Goal: Task Accomplishment & Management: Use online tool/utility

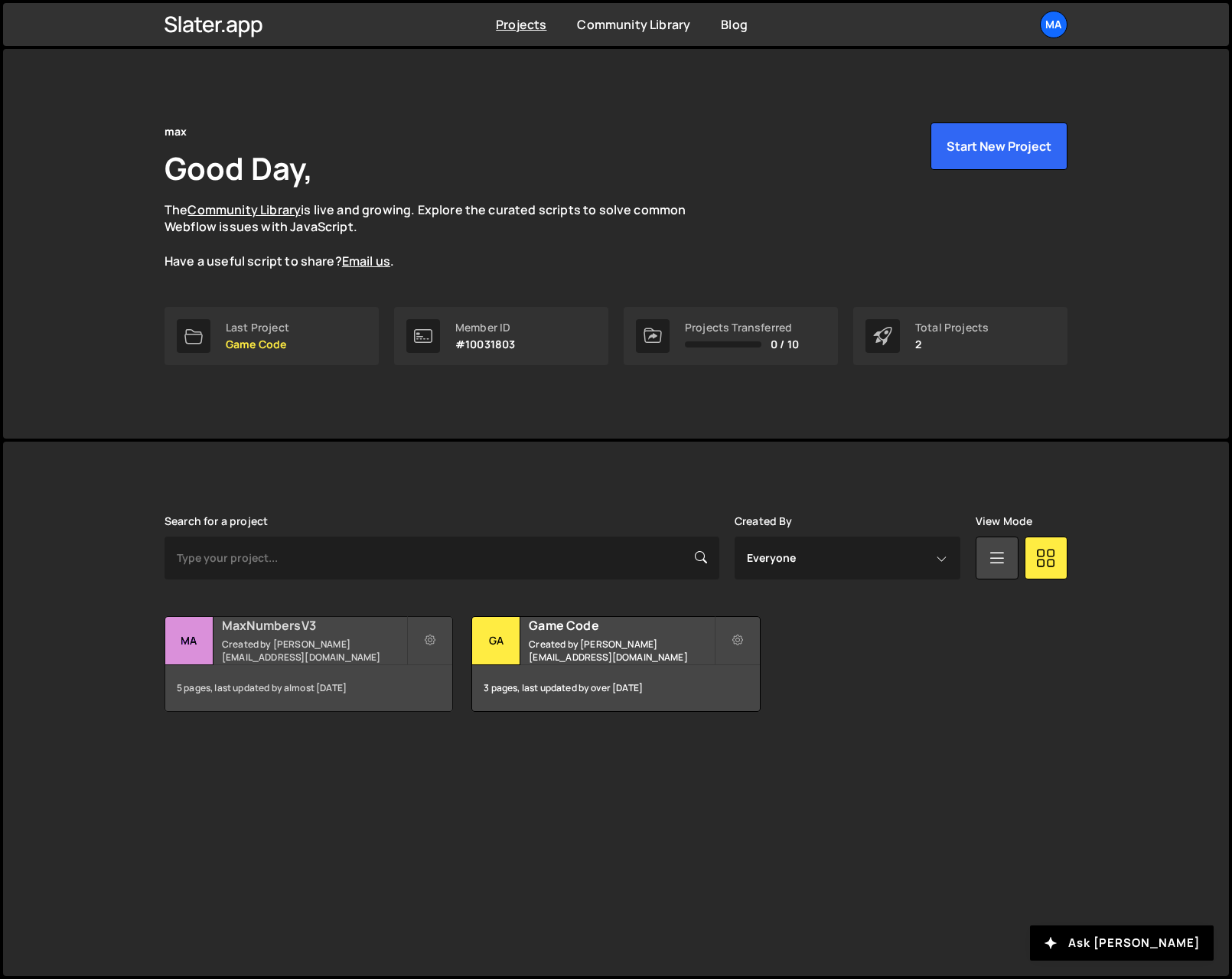
click at [260, 634] on h2 "MaxNumbersV3" at bounding box center [314, 626] width 184 height 17
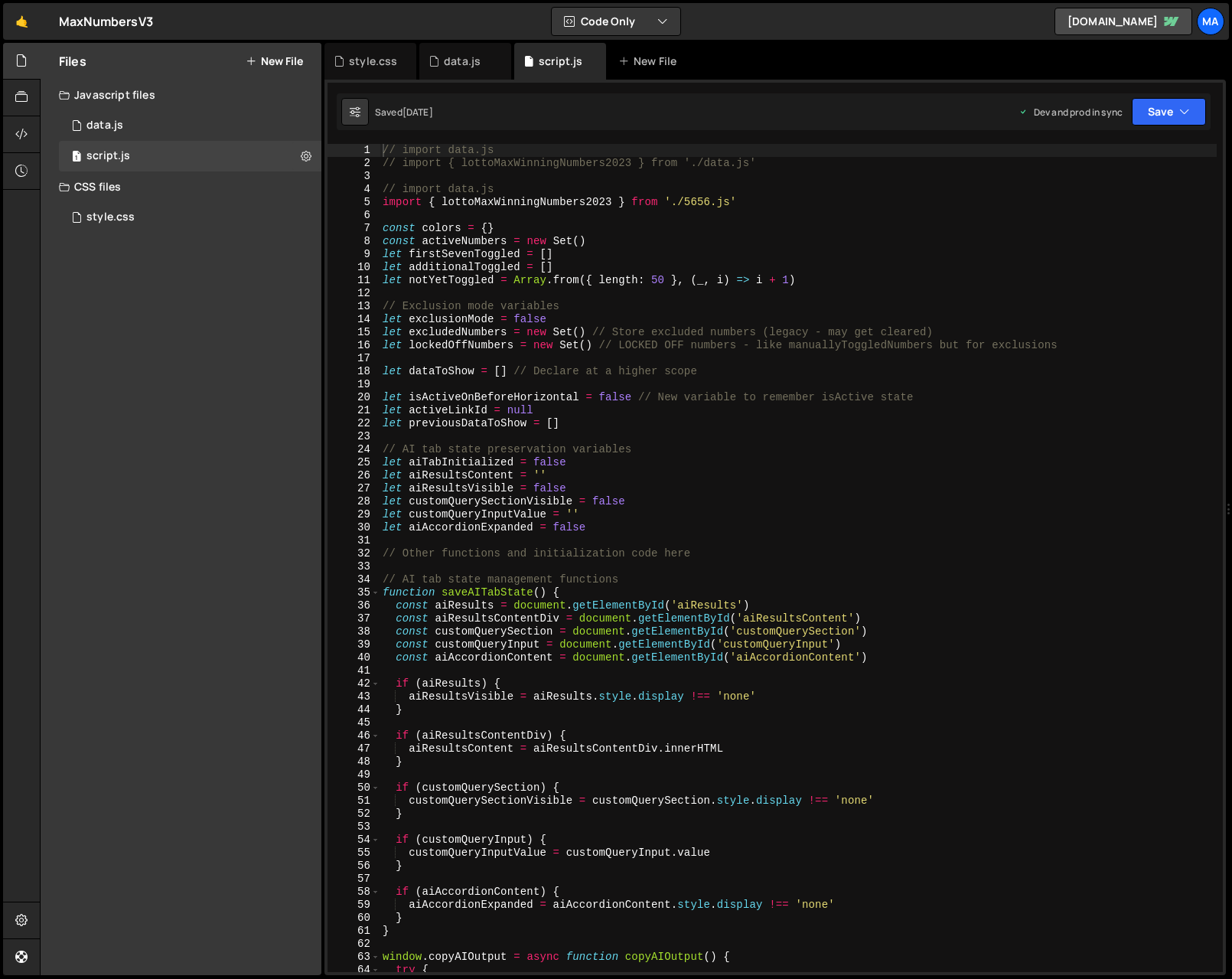
scroll to position [4773, 0]
click at [838, 257] on div "// import data.js // import { lottoMaxWinningNumbers2023 } from './data.js' // …" at bounding box center [798, 571] width 837 height 854
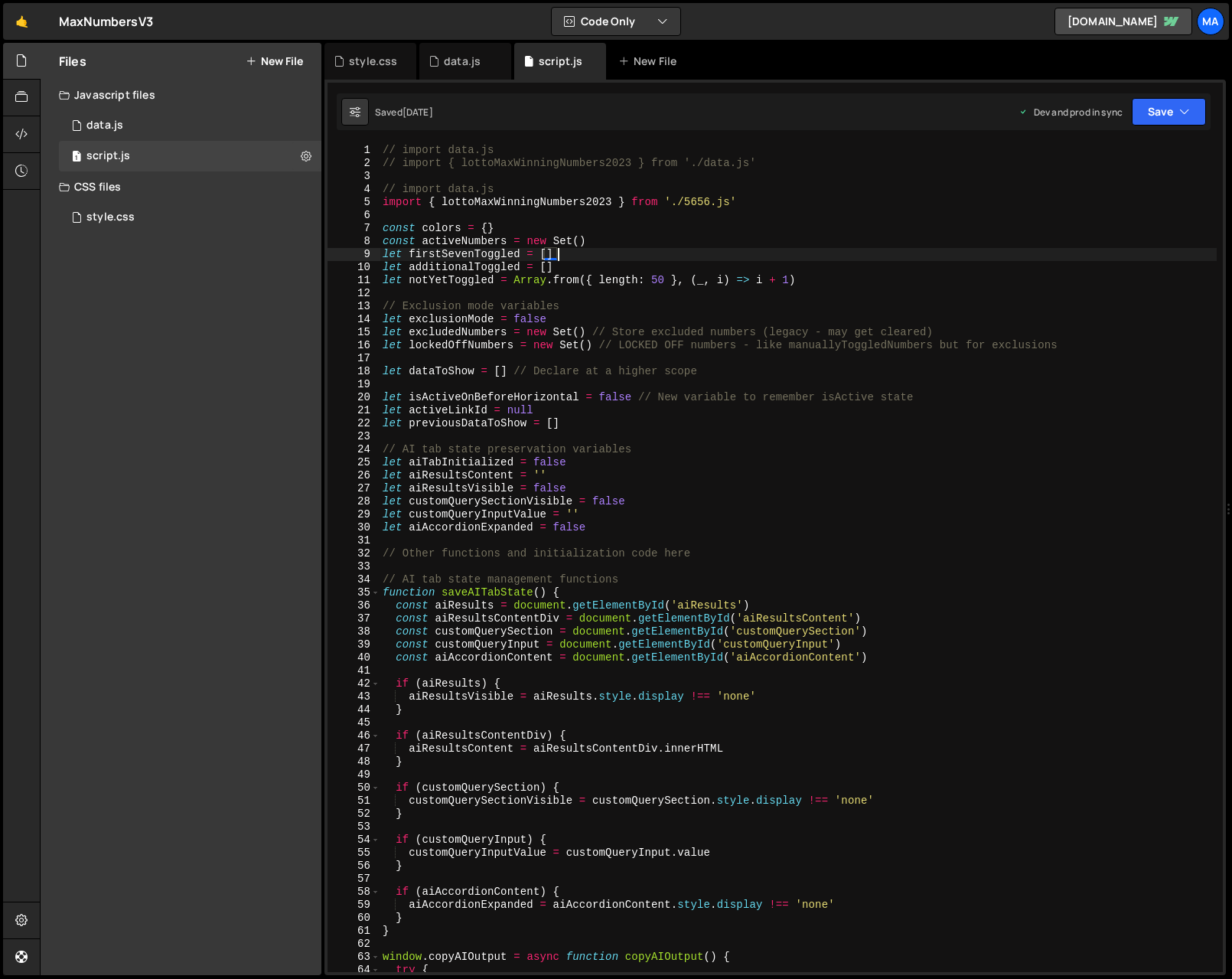
type textarea "}"
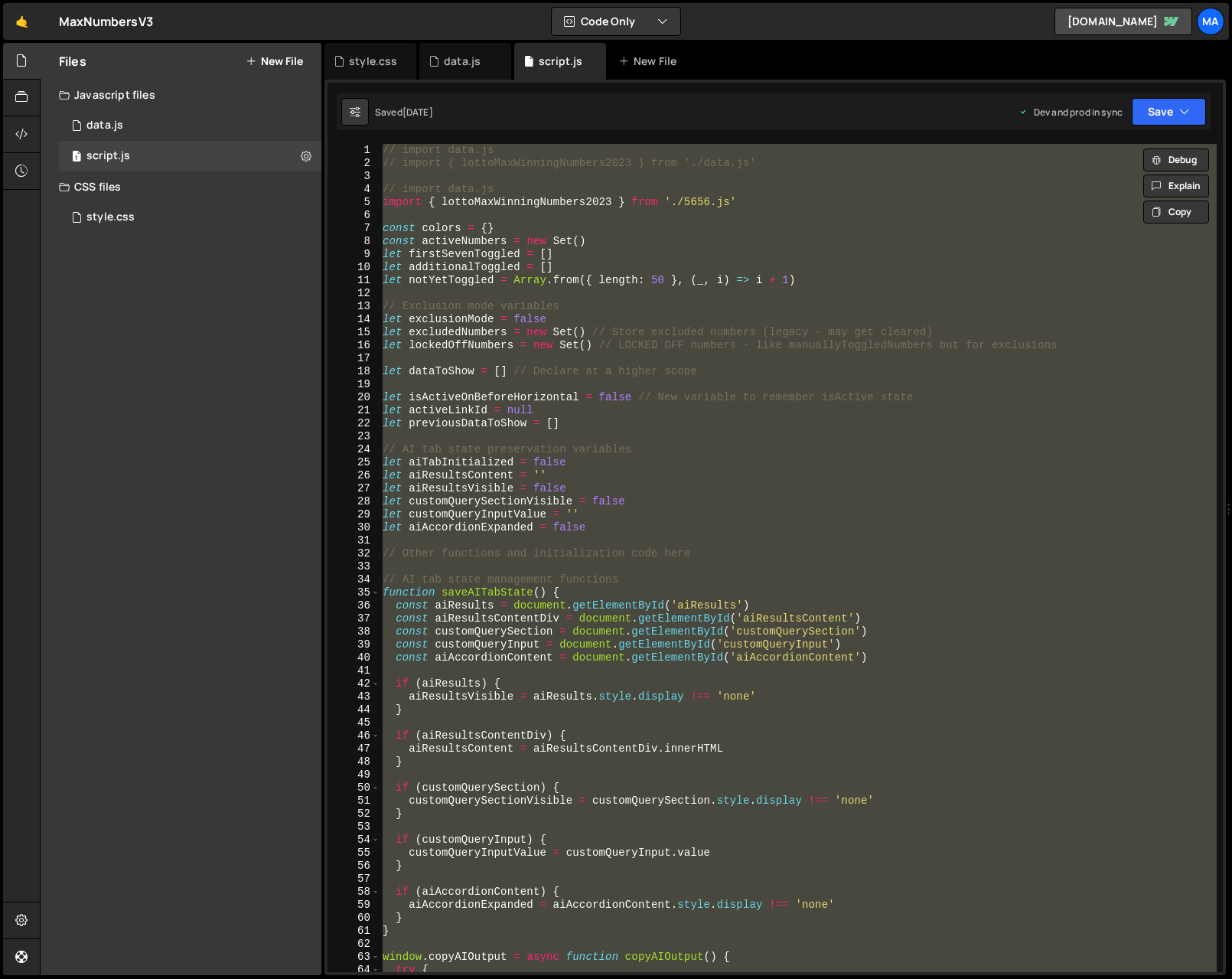
paste textarea
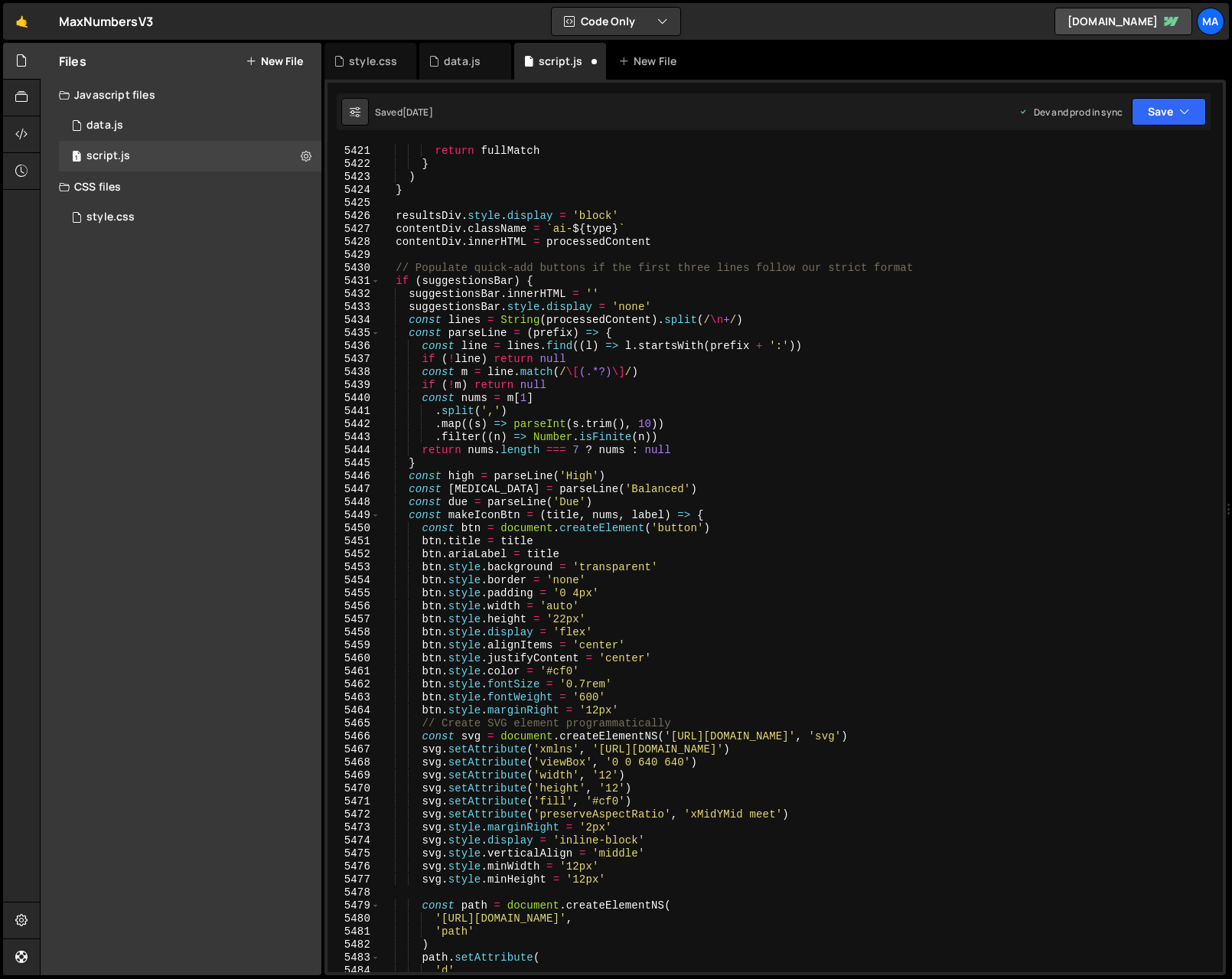
scroll to position [0, 0]
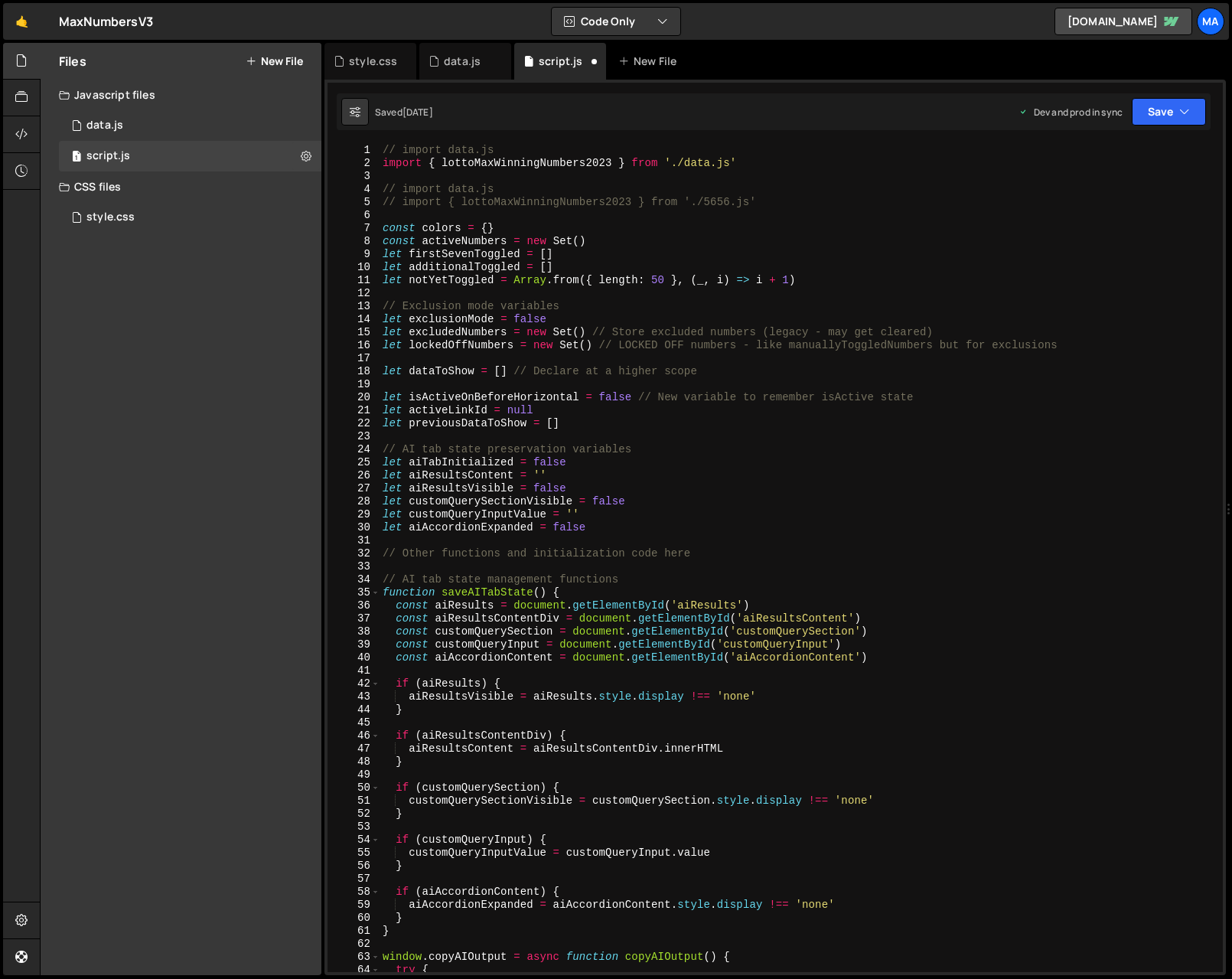
click at [762, 158] on div "// import data.js import { lottoMaxWinningNumbers2023 } from './data.js' // imp…" at bounding box center [798, 571] width 837 height 854
click at [771, 206] on div "// import data.js // import { lottoMaxWinningNumbers2023 } from './data.js' // …" at bounding box center [798, 571] width 837 height 854
type textarea "import { lottoMaxWinningNumbers2023 } from './5656.js'"
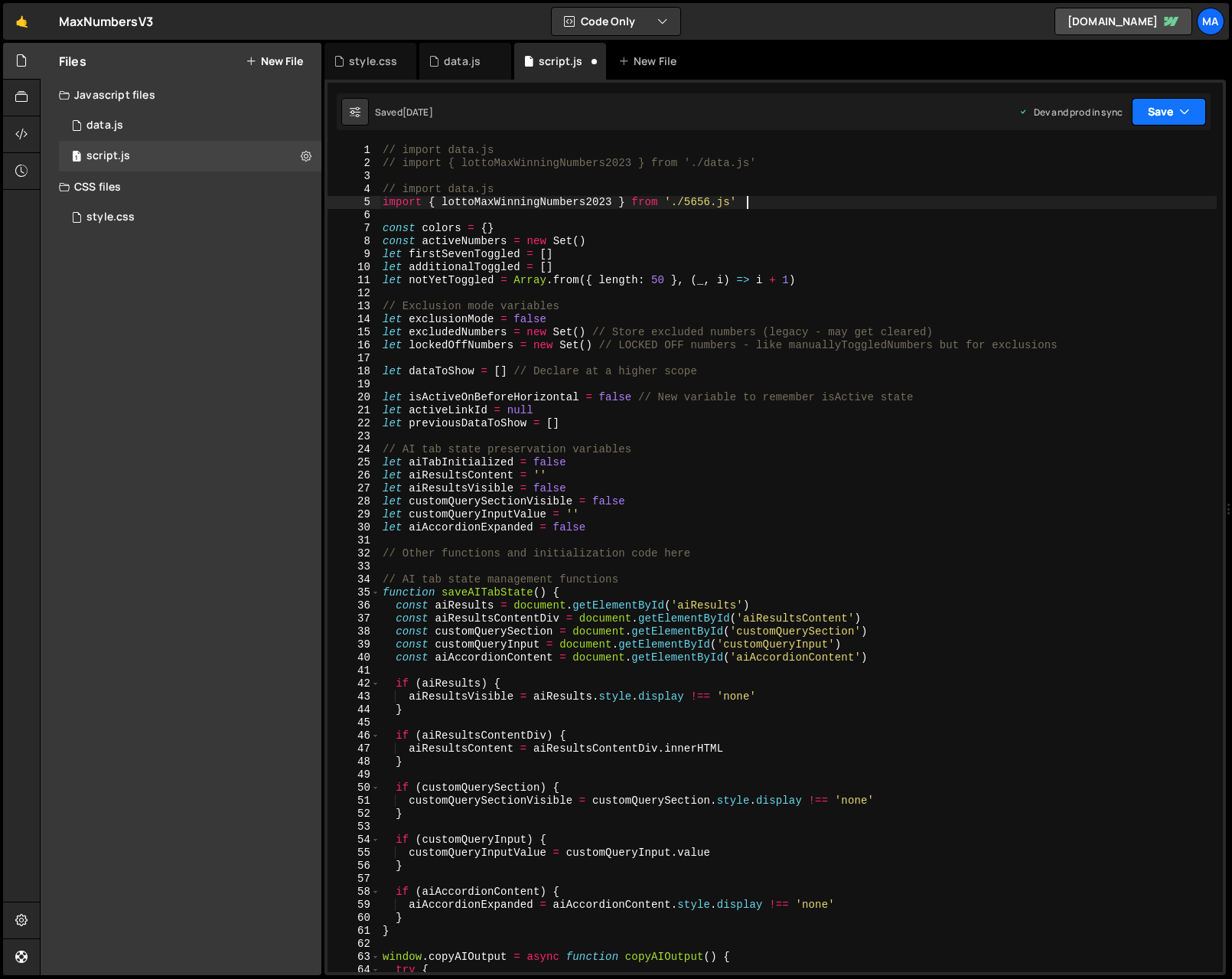
click at [1168, 112] on button "Save" at bounding box center [1169, 112] width 74 height 28
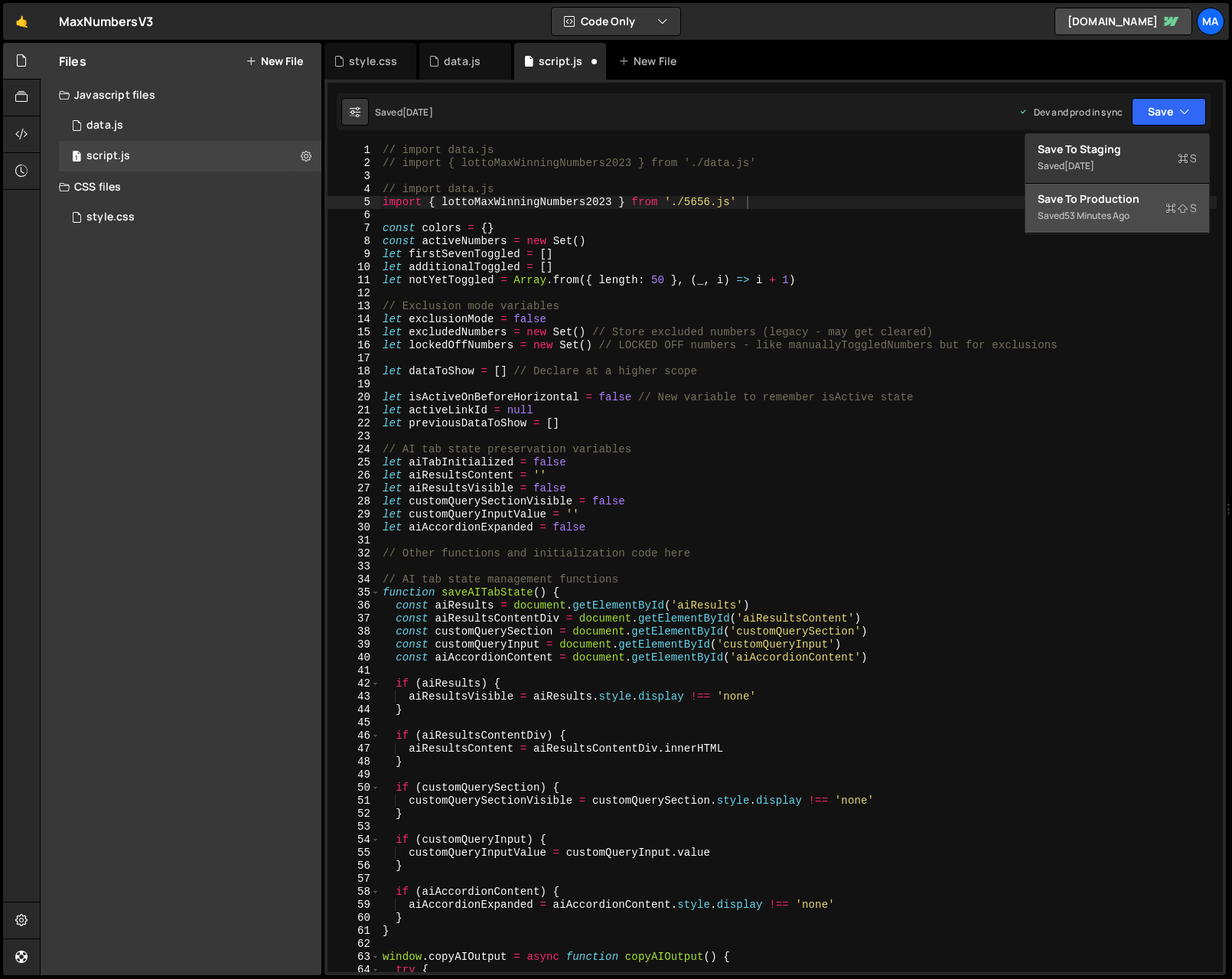
click at [1116, 202] on div "Save to Production S" at bounding box center [1117, 199] width 159 height 16
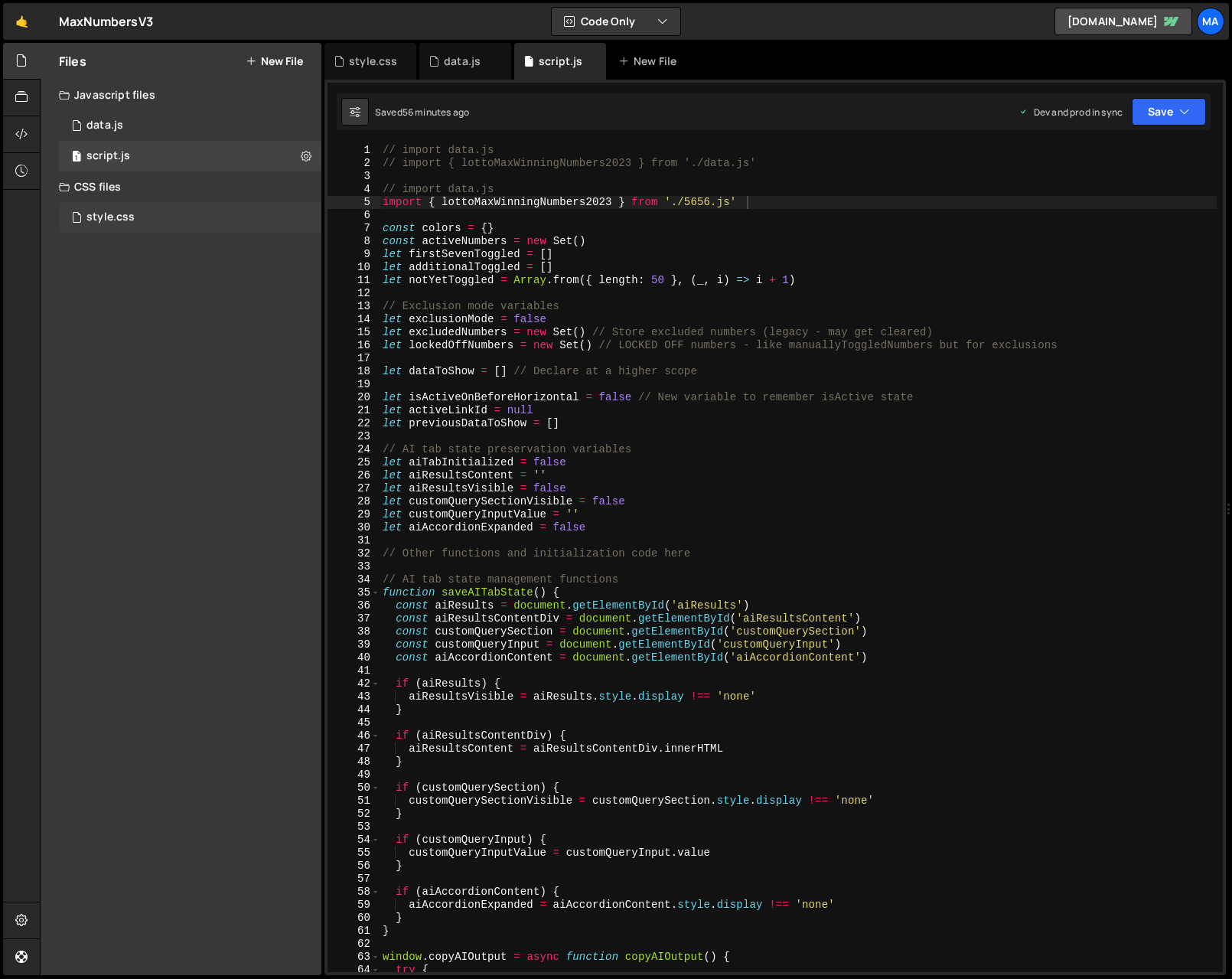
click at [125, 223] on div "style.css" at bounding box center [111, 218] width 48 height 14
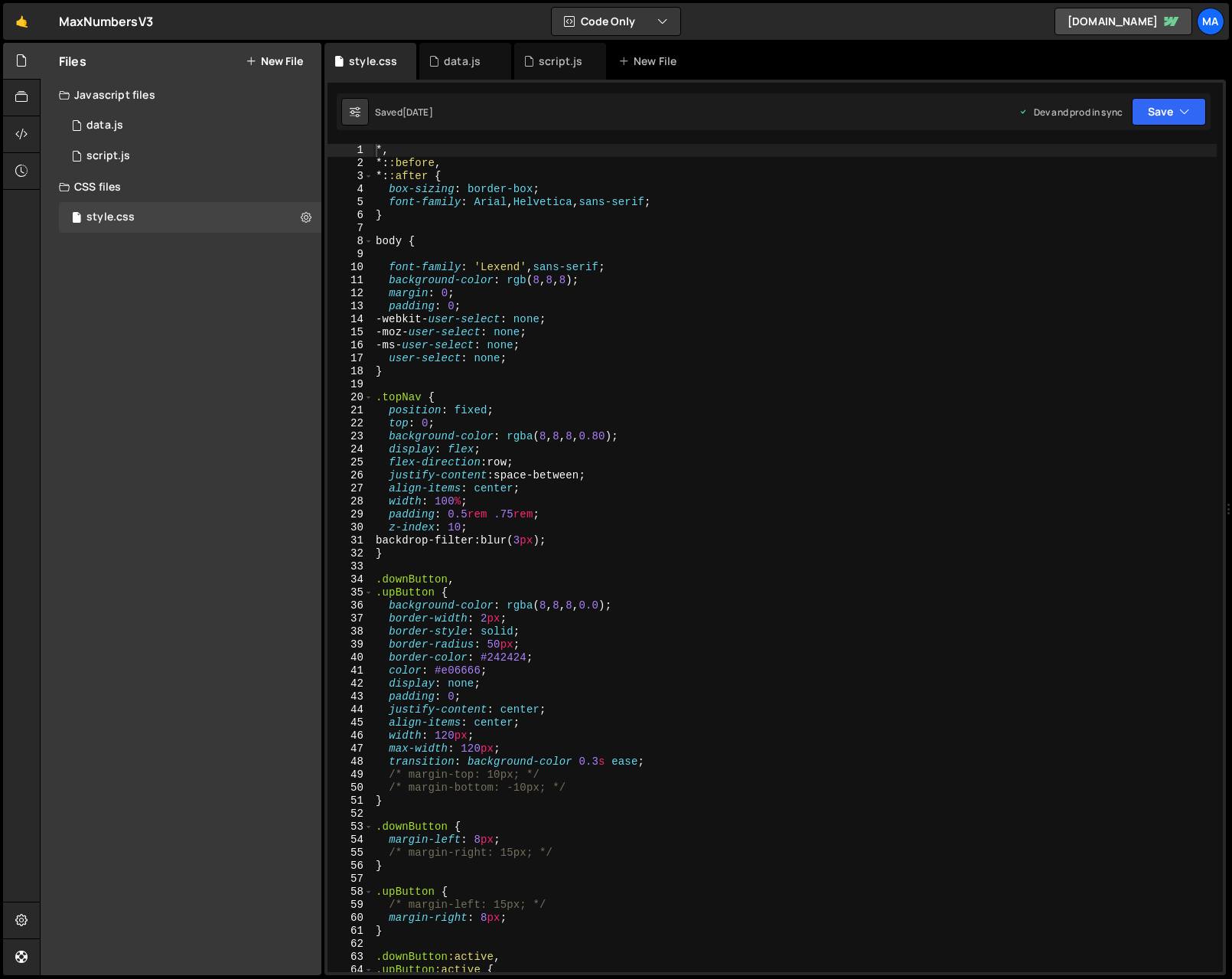
click at [817, 315] on div "*, *: :before , *: :after { box-sizing : border-box ; font-family : Arial , Hel…" at bounding box center [794, 571] width 844 height 854
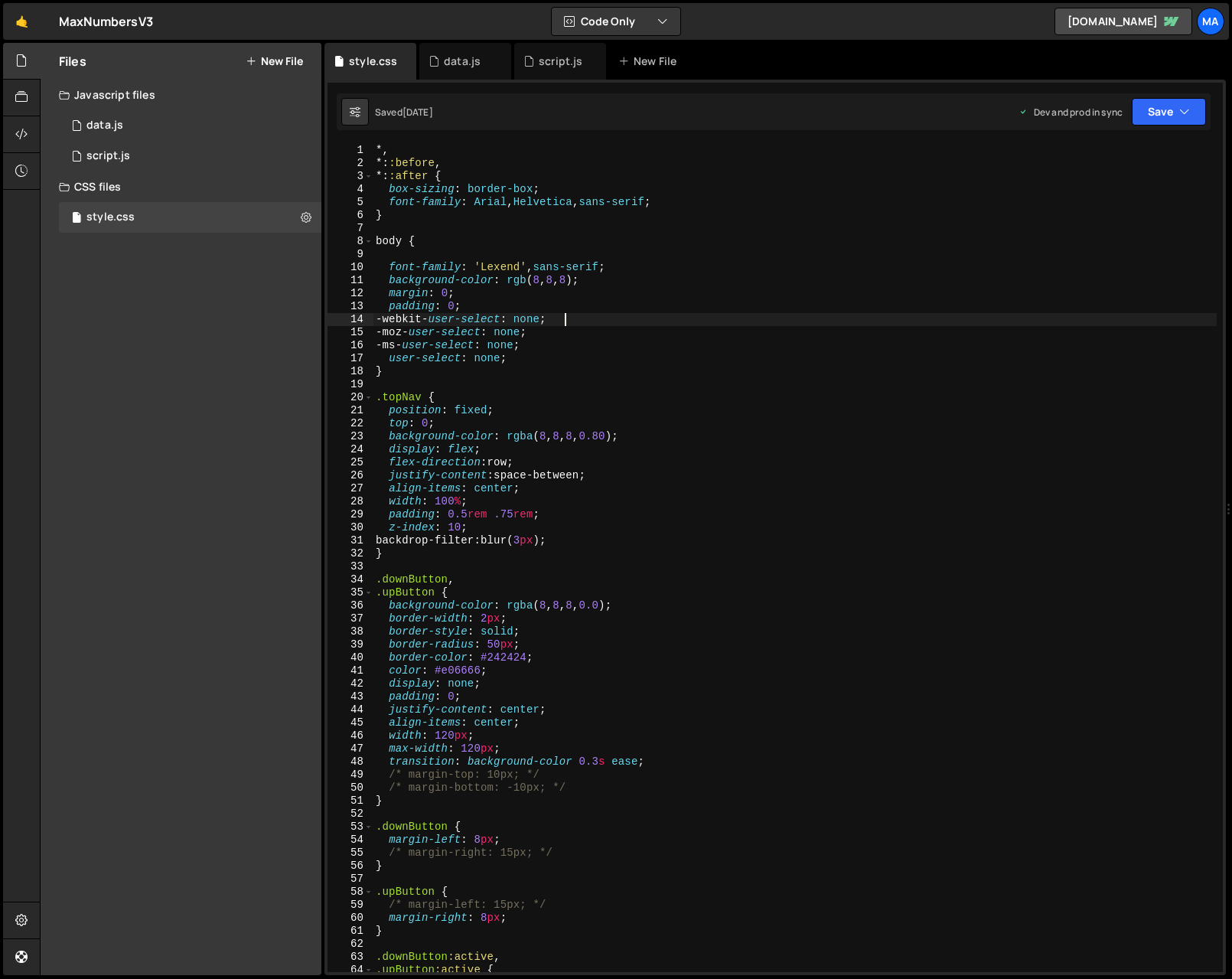
type textarea "}"
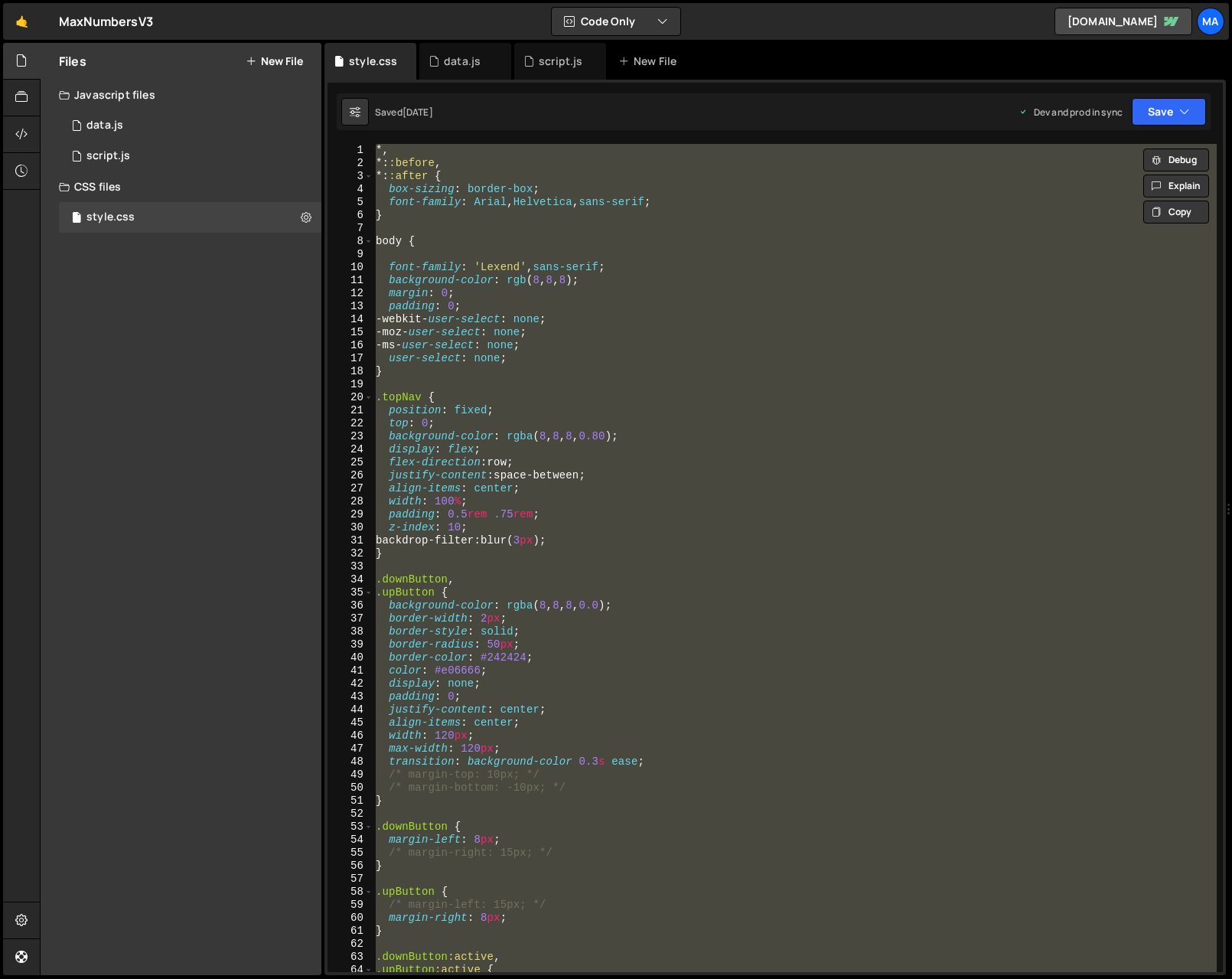
paste textarea
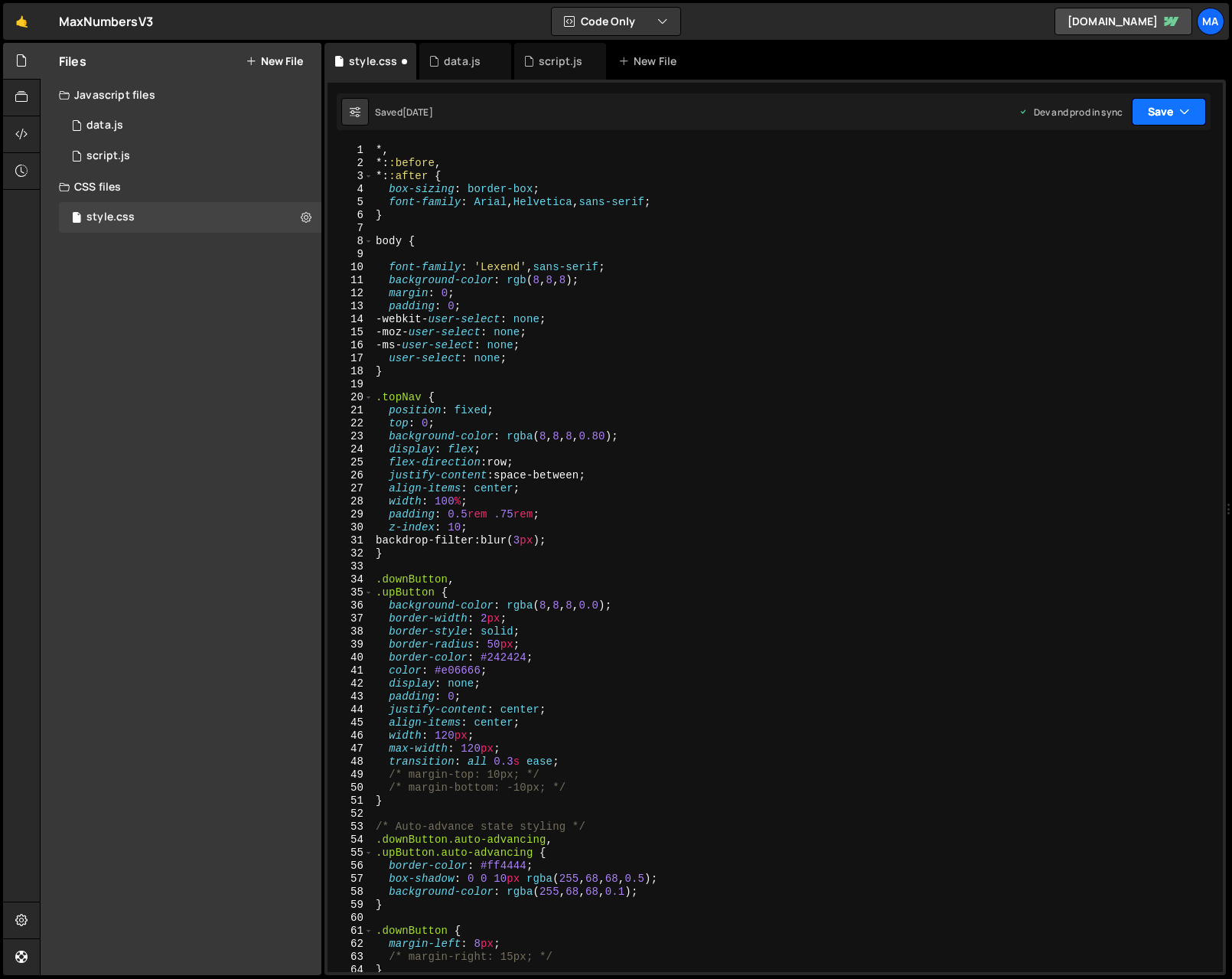
click at [1145, 119] on button "Save" at bounding box center [1169, 112] width 74 height 28
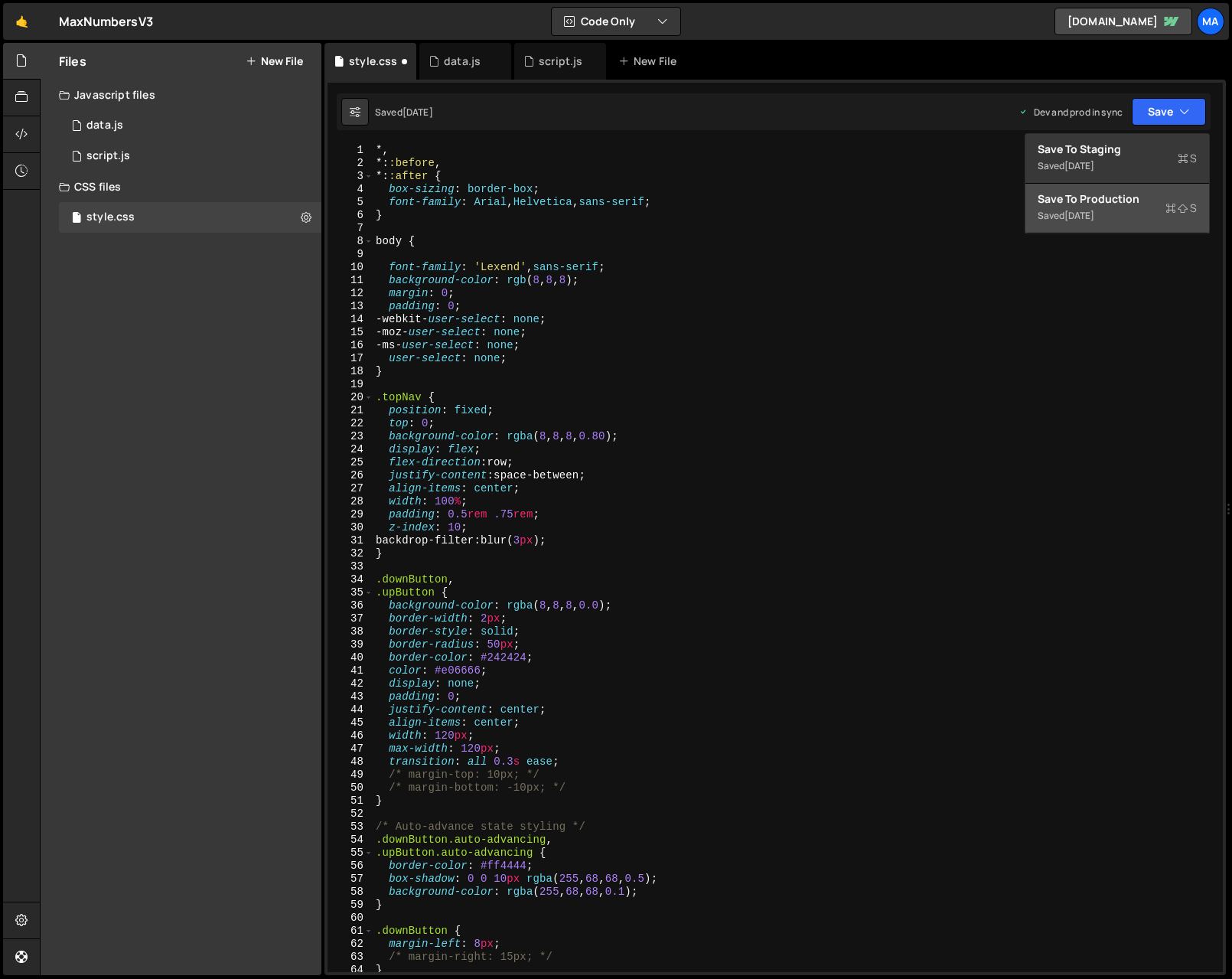
click at [1065, 205] on div "Save to Production S" at bounding box center [1117, 199] width 159 height 16
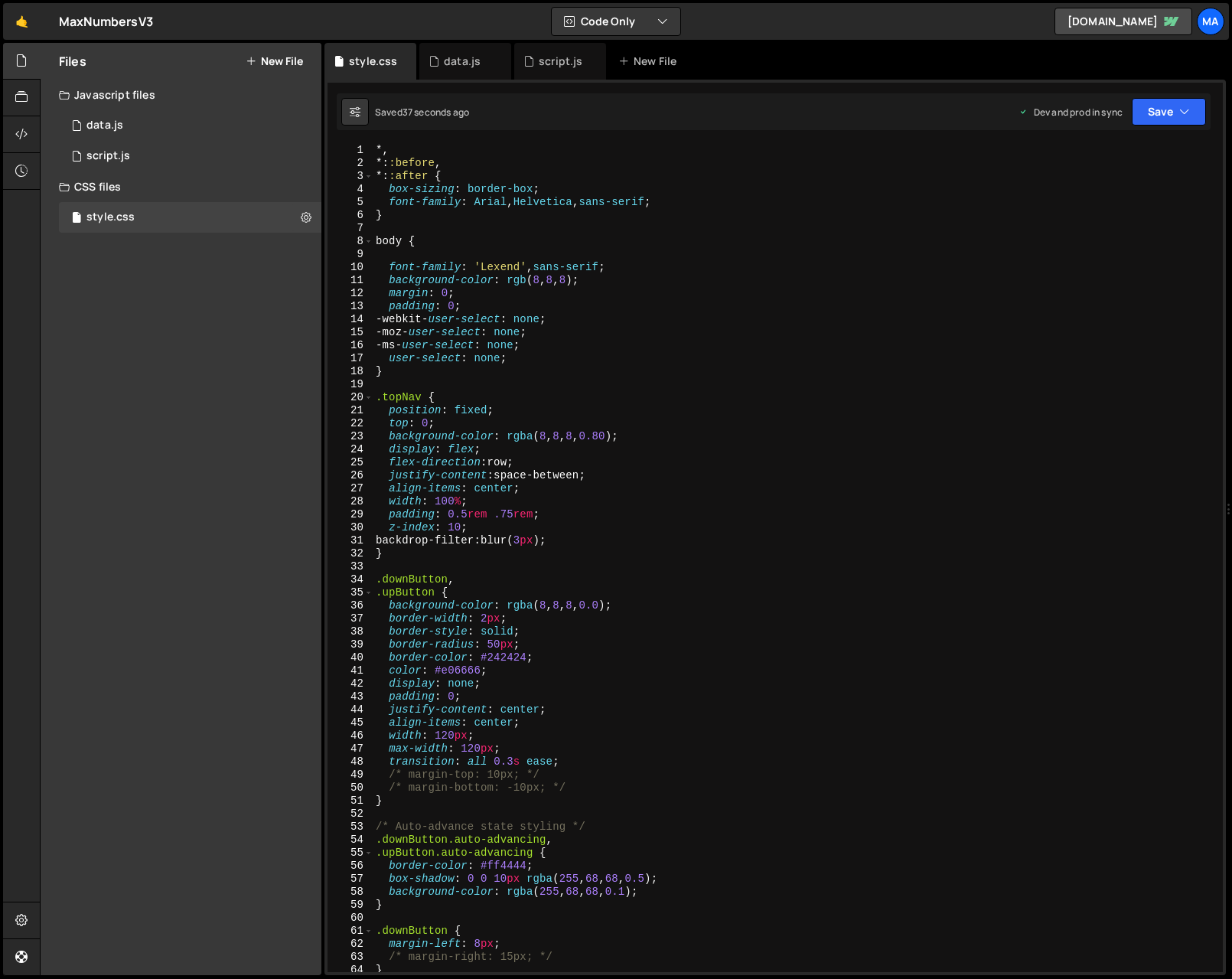
click at [745, 522] on div "*, *: :before , *: :after { box-sizing : border-box ; font-family : Arial , Hel…" at bounding box center [794, 571] width 844 height 854
type textarea "}"
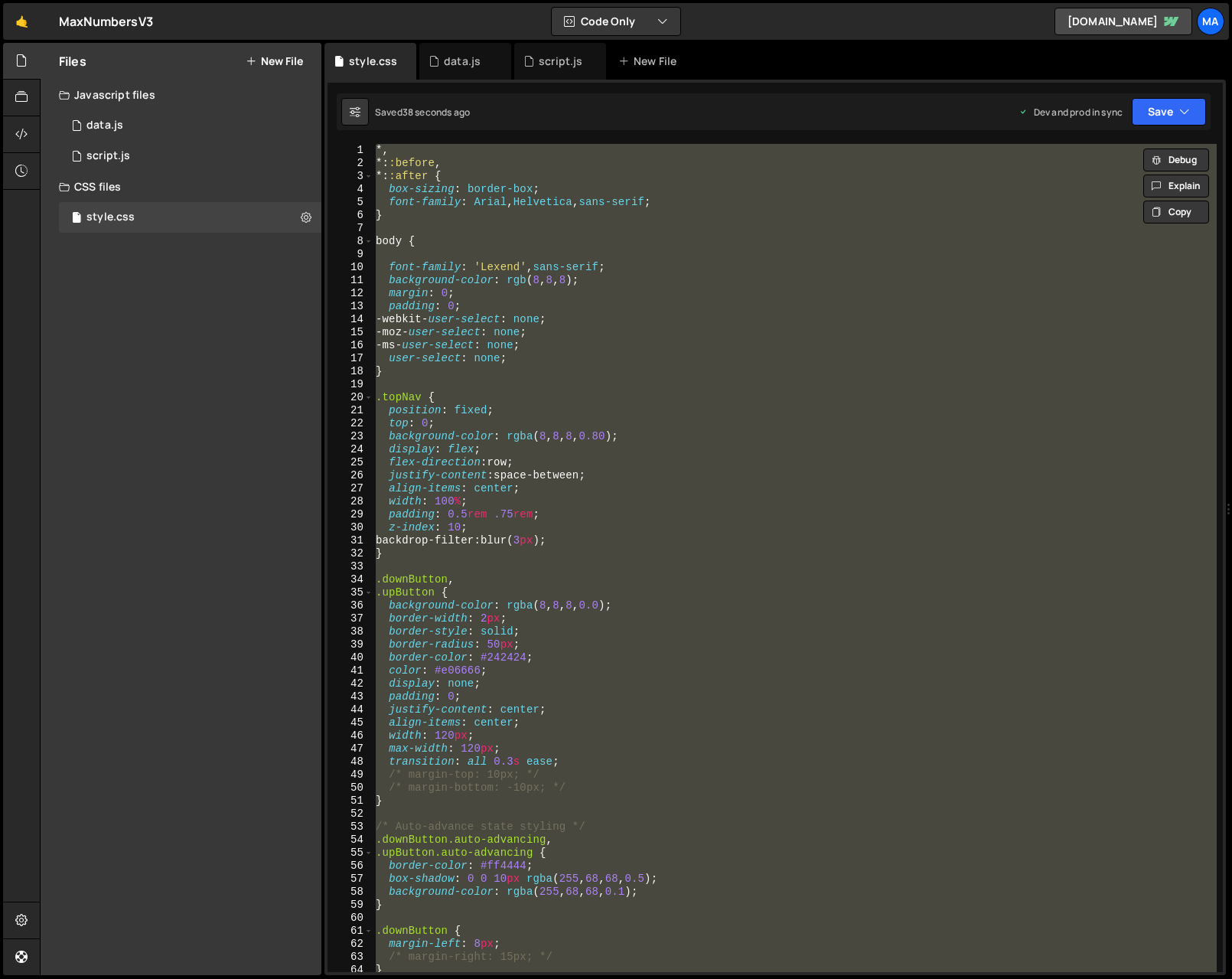
paste textarea
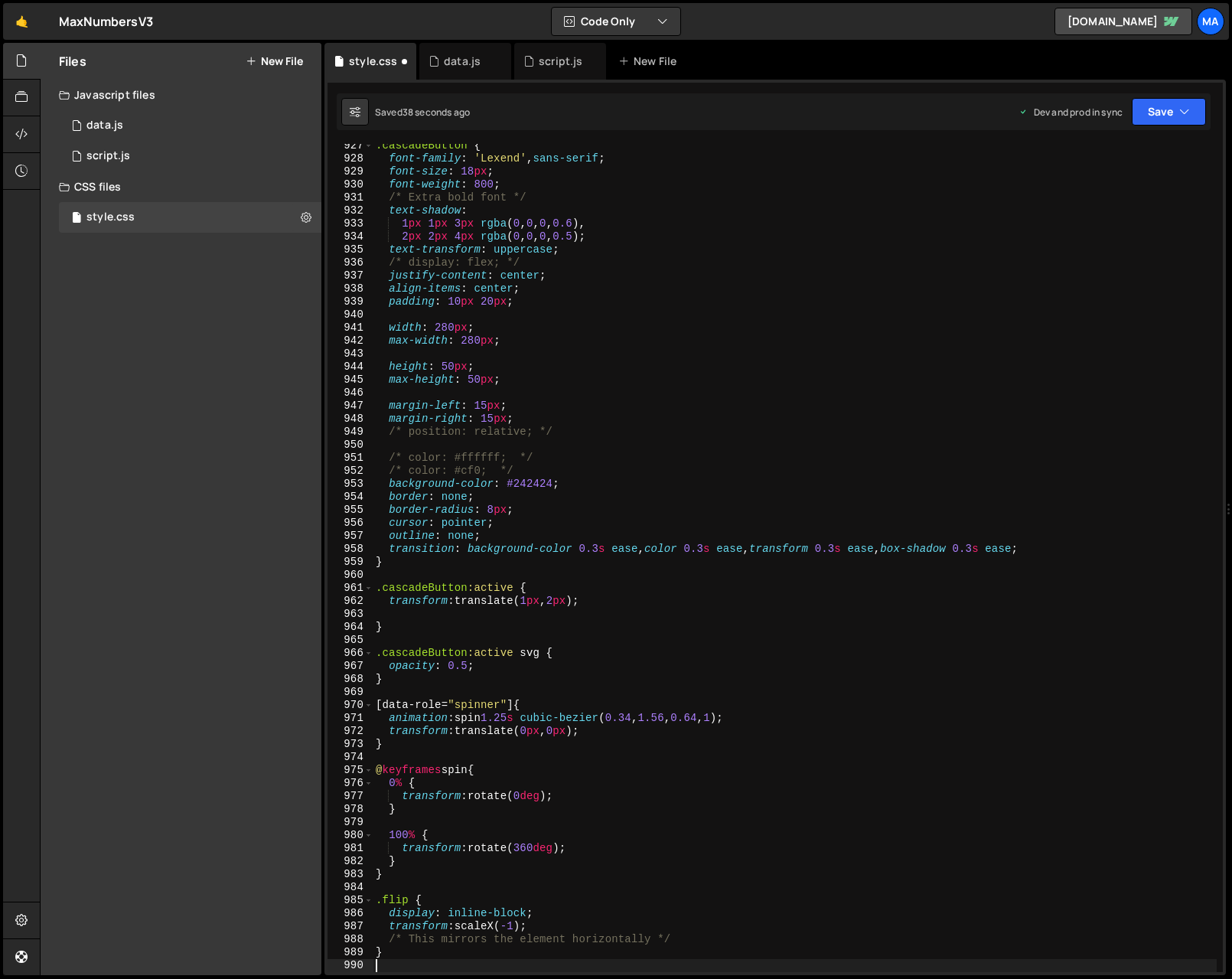
scroll to position [12055, 0]
click at [1161, 112] on button "Save" at bounding box center [1169, 112] width 74 height 28
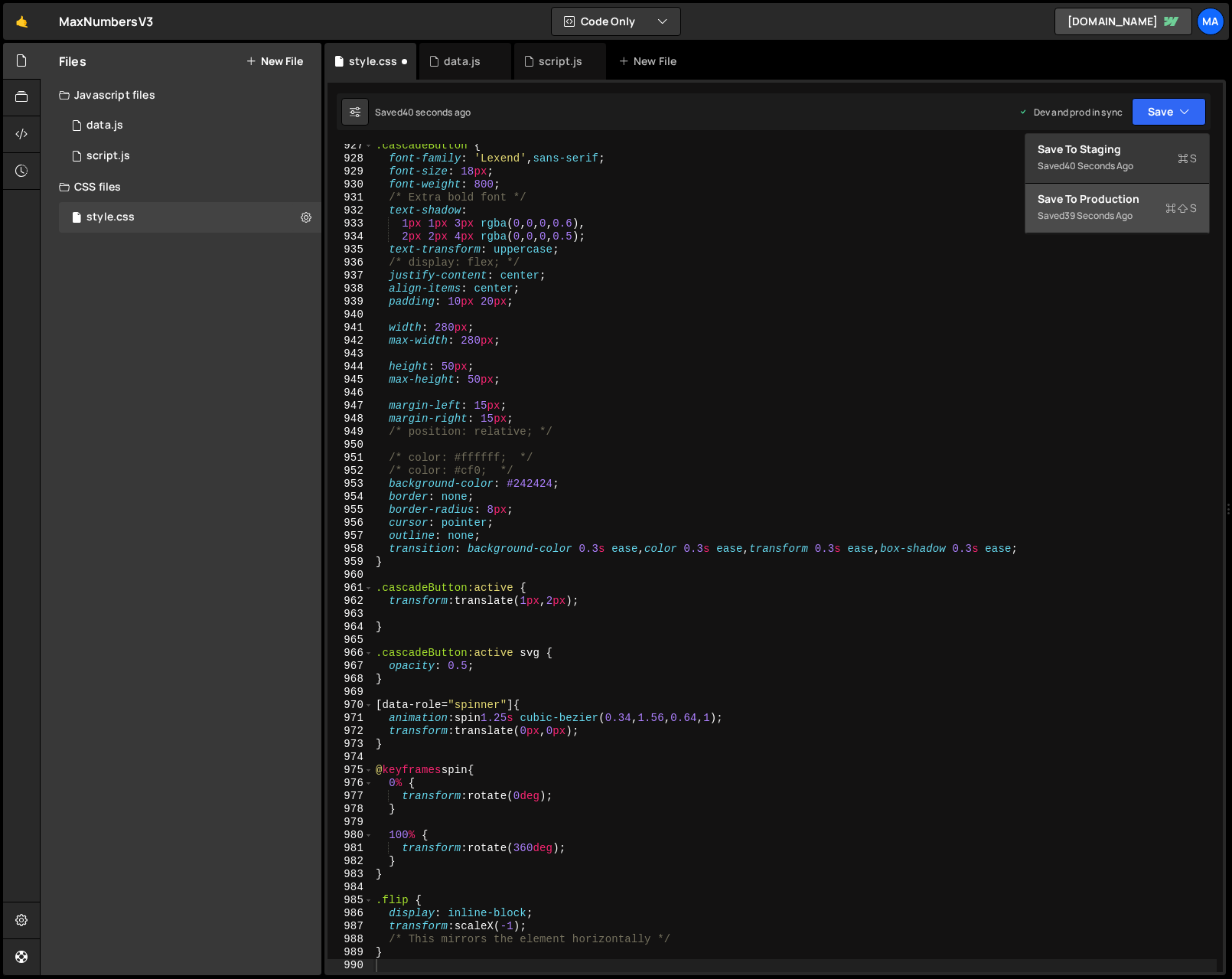
click at [1125, 206] on div "Save to Production S" at bounding box center [1117, 199] width 159 height 16
